Goal: Task Accomplishment & Management: Complete application form

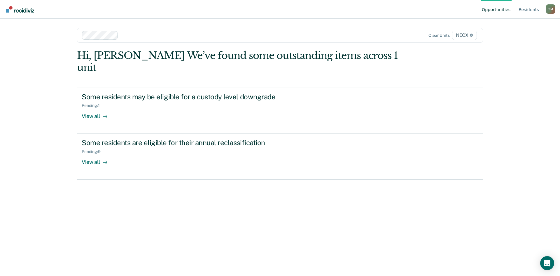
click at [129, 36] on div at bounding box center [240, 35] width 238 height 7
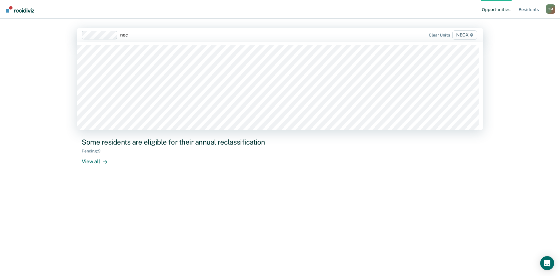
type input "necx"
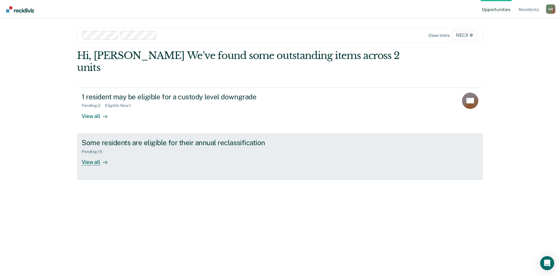
click at [92, 154] on div "View all" at bounding box center [98, 159] width 33 height 11
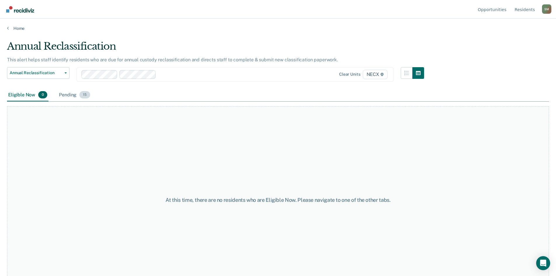
click at [72, 93] on div "Pending 15" at bounding box center [75, 95] width 34 height 13
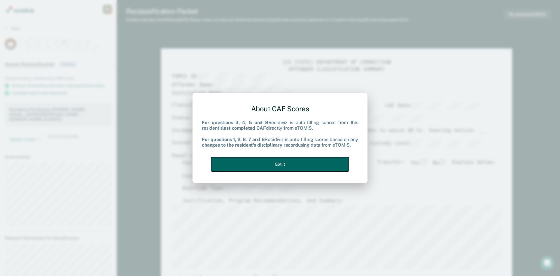
click at [270, 163] on button "Got it" at bounding box center [280, 164] width 138 height 14
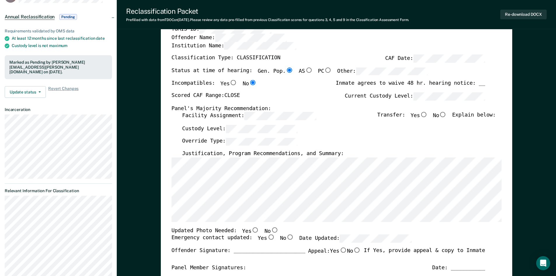
scroll to position [58, 0]
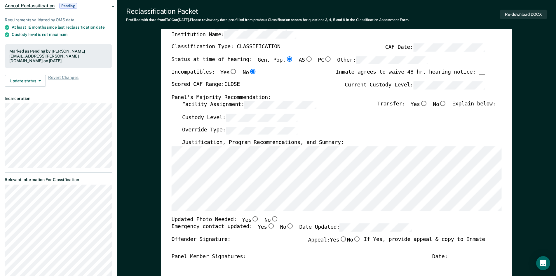
click at [447, 102] on input "No" at bounding box center [443, 103] width 8 height 5
type textarea "x"
radio input "true"
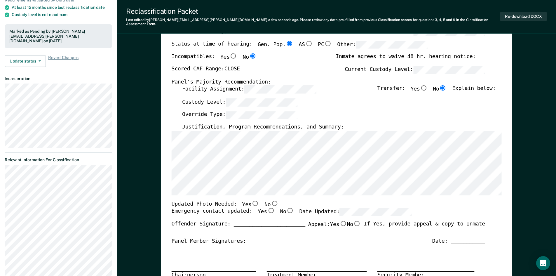
scroll to position [117, 0]
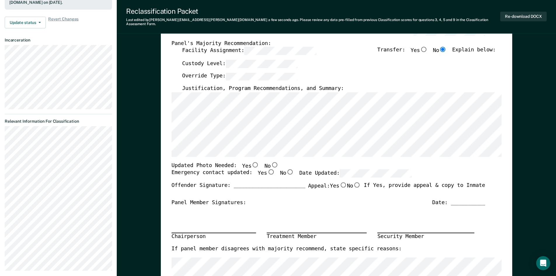
click at [267, 169] on input "Yes" at bounding box center [271, 171] width 8 height 5
type textarea "x"
radio input "true"
click at [505, 13] on button "Re-download DOCX" at bounding box center [523, 17] width 46 height 10
type textarea "x"
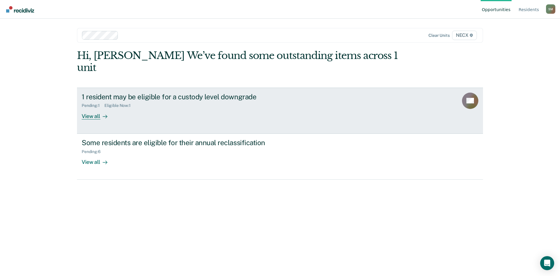
click at [112, 101] on div "Pending : 1 Eligible Now : 1" at bounding box center [184, 104] width 205 height 7
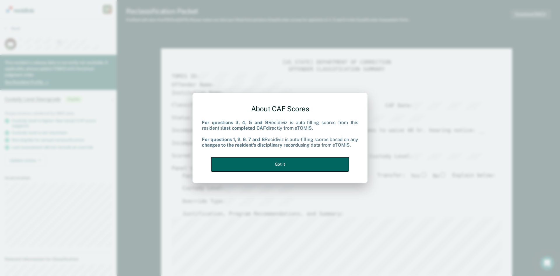
click at [273, 165] on button "Got it" at bounding box center [280, 164] width 138 height 14
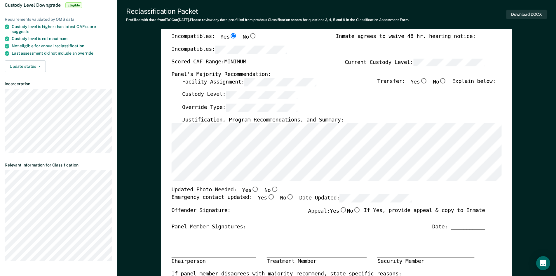
scroll to position [88, 0]
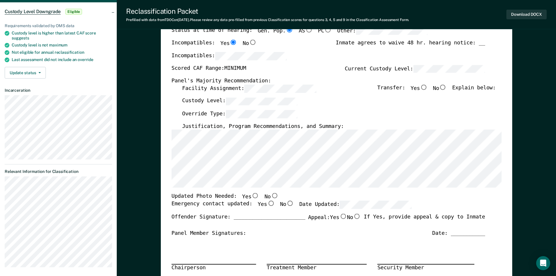
click at [447, 86] on input "No" at bounding box center [443, 87] width 8 height 5
type textarea "x"
radio input "true"
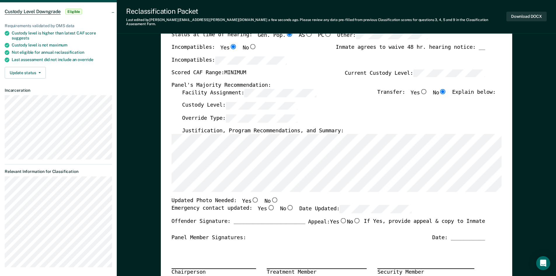
click at [267, 205] on input "Yes" at bounding box center [271, 207] width 8 height 5
type textarea "x"
radio input "true"
click at [534, 13] on button "Download DOCX" at bounding box center [526, 17] width 40 height 10
type textarea "x"
